Goal: Complete application form

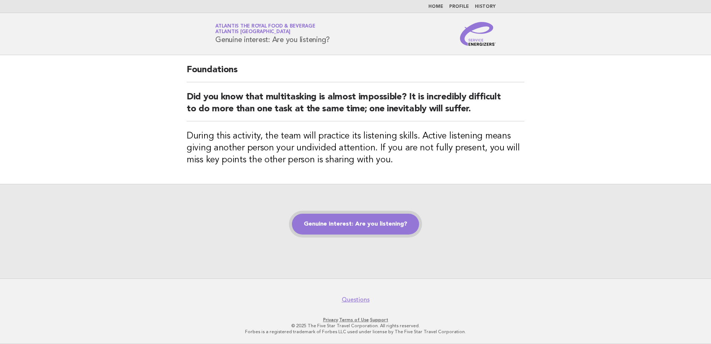
click at [340, 222] on link "Genuine interest: Are you listening?" at bounding box center [355, 223] width 127 height 21
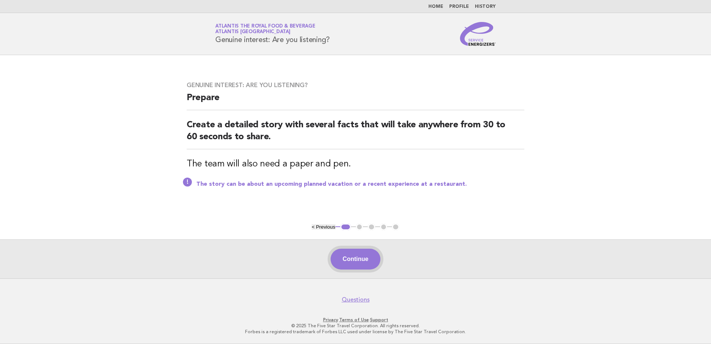
click at [362, 256] on button "Continue" at bounding box center [355, 258] width 49 height 21
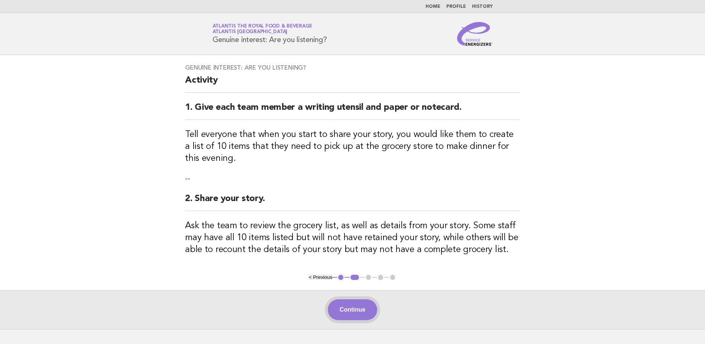
click at [366, 303] on button "Continue" at bounding box center [352, 309] width 49 height 21
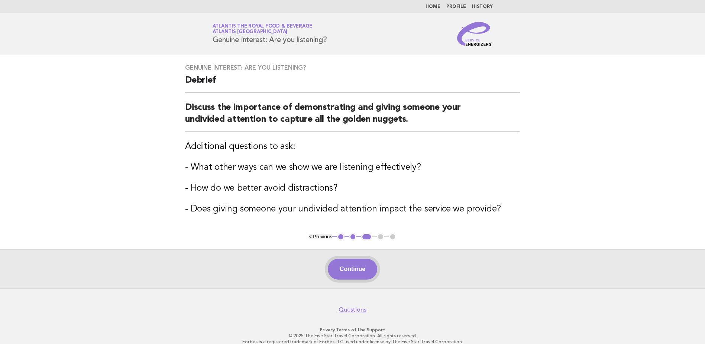
click at [337, 268] on button "Continue" at bounding box center [352, 268] width 49 height 21
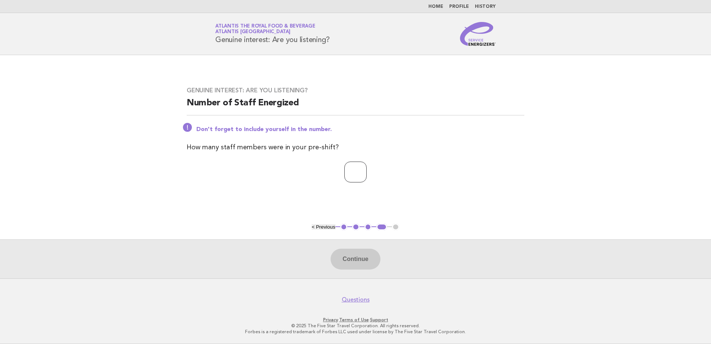
click at [348, 173] on input "number" at bounding box center [355, 171] width 22 height 21
type input "**"
click at [375, 251] on button "Continue" at bounding box center [355, 258] width 49 height 21
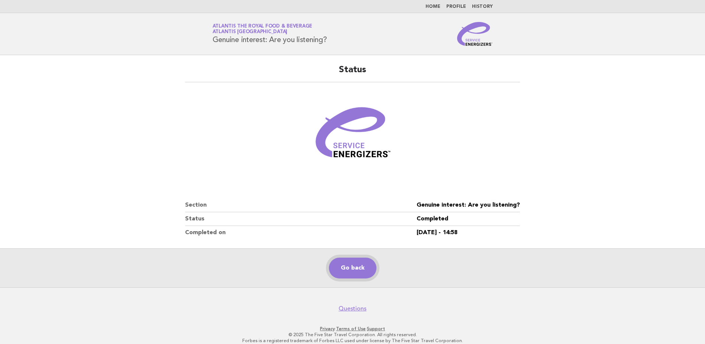
click at [360, 268] on link "Go back" at bounding box center [353, 267] width 48 height 21
